Goal: Information Seeking & Learning: Understand process/instructions

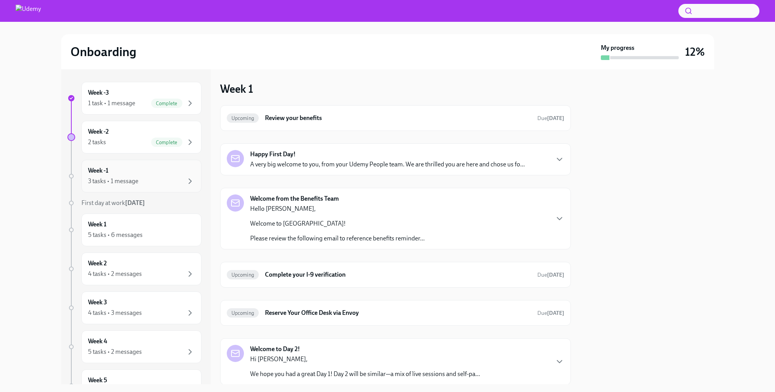
click at [147, 176] on div "Week -1 3 tasks • 1 message" at bounding box center [141, 175] width 107 height 19
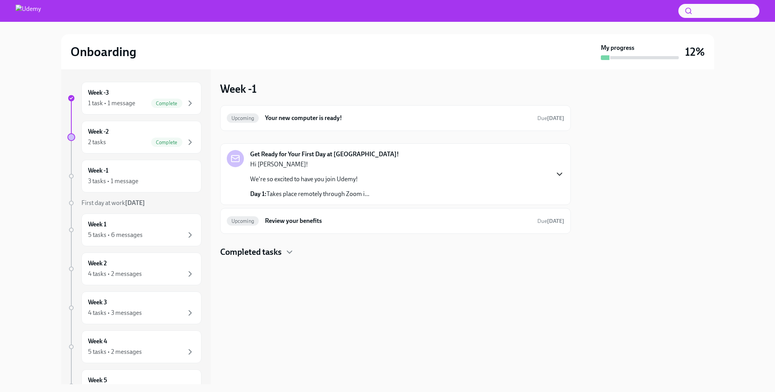
click at [558, 172] on icon "button" at bounding box center [559, 174] width 9 height 9
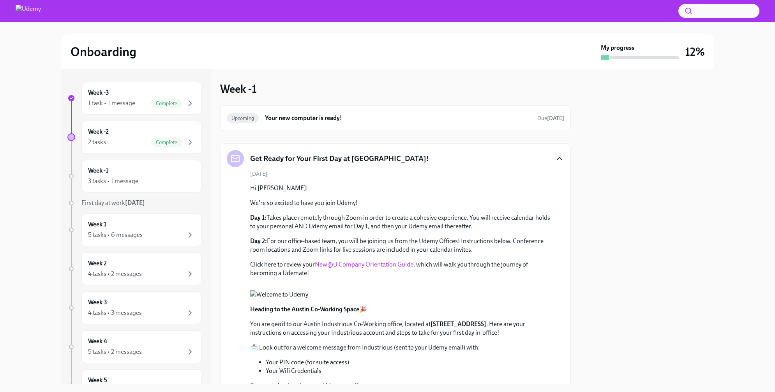
click at [560, 157] on icon "button" at bounding box center [559, 158] width 5 height 2
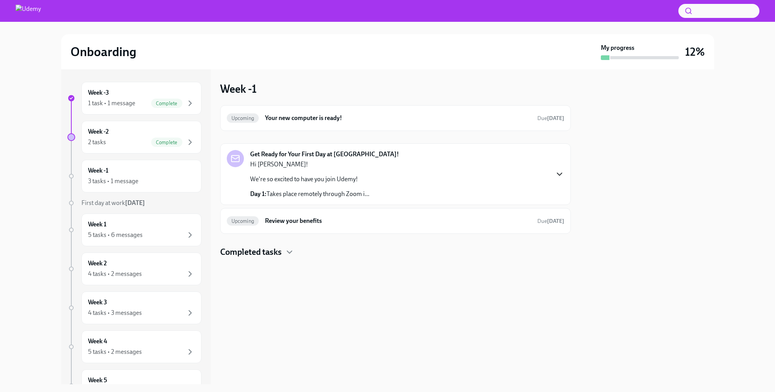
click at [561, 172] on icon "button" at bounding box center [559, 174] width 9 height 9
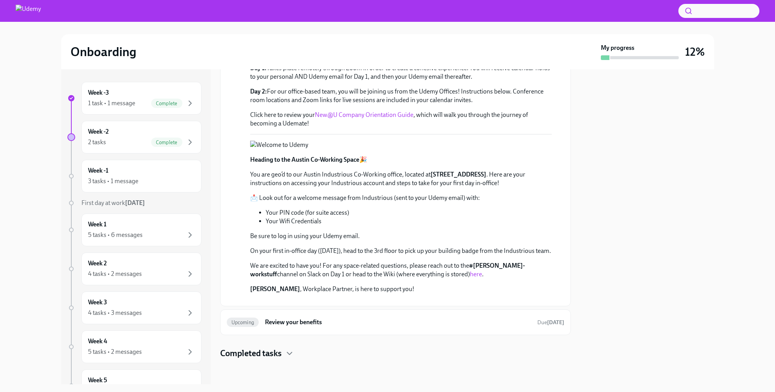
scroll to position [352, 0]
drag, startPoint x: 315, startPoint y: 178, endPoint x: 221, endPoint y: 92, distance: 126.9
click at [221, 92] on div "Get Ready for Your First Day at [GEOGRAPHIC_DATA]! [DATE] Hi [PERSON_NAME]! We'…" at bounding box center [395, 150] width 351 height 313
click at [433, 217] on li "Your Wifi Credentials" at bounding box center [409, 221] width 286 height 9
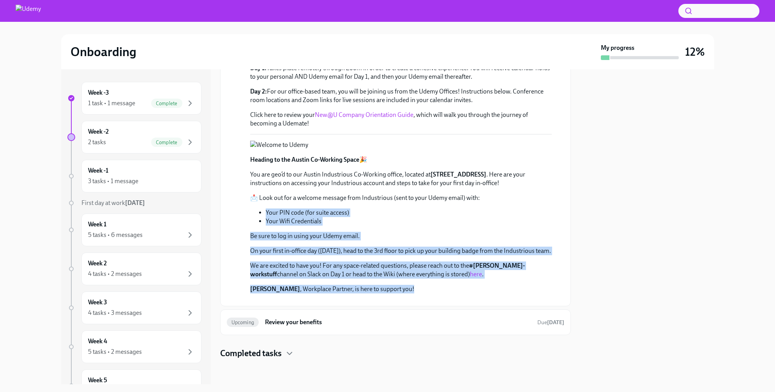
drag, startPoint x: 395, startPoint y: 249, endPoint x: 225, endPoint y: 147, distance: 198.3
click at [226, 147] on div "Get Ready for Your First Day at [GEOGRAPHIC_DATA]! [DATE] Hi [PERSON_NAME]! We'…" at bounding box center [395, 150] width 351 height 313
click at [454, 156] on div "Heading to the Austin Co-Working Space 🎉 You are geo’d to our Austin Industriou…" at bounding box center [401, 225] width 302 height 138
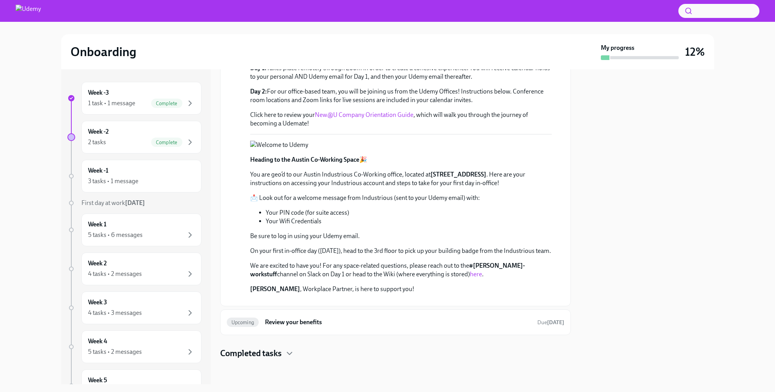
scroll to position [352, 0]
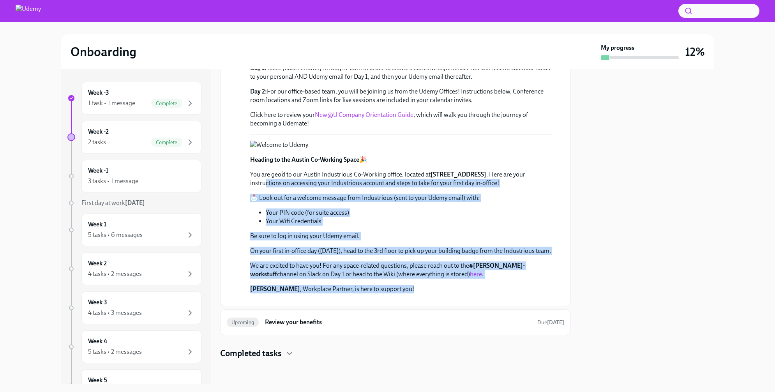
drag, startPoint x: 376, startPoint y: 262, endPoint x: 231, endPoint y: 62, distance: 246.5
click at [240, 72] on div "[DATE] Hi [PERSON_NAME]! We're so excited to have you join Udemy! Day 1: Takes …" at bounding box center [396, 160] width 338 height 279
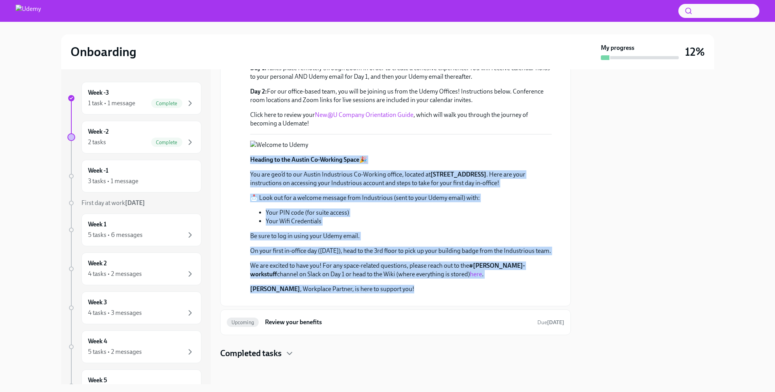
scroll to position [351, 0]
click at [435, 217] on li "Your Wifi Credentials" at bounding box center [409, 221] width 286 height 9
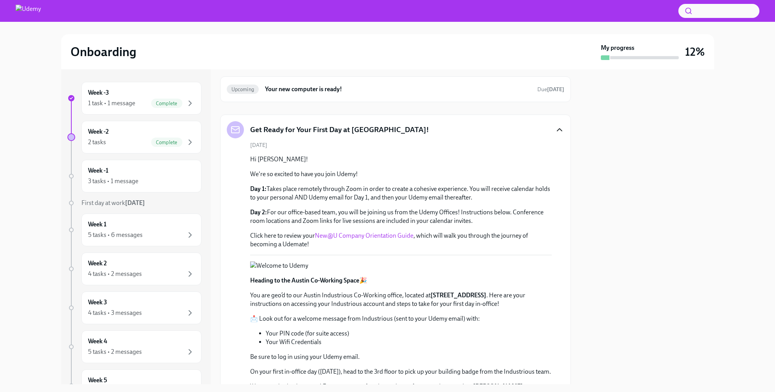
scroll to position [0, 0]
